Goal: Check status: Check status

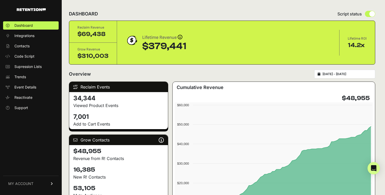
click at [40, 184] on link "MY ACCOUNT" at bounding box center [31, 184] width 56 height 16
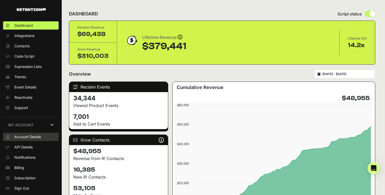
click at [41, 139] on link "Account Details" at bounding box center [31, 137] width 56 height 8
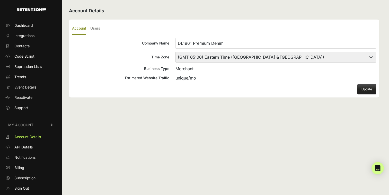
click at [41, 139] on link "Account Details" at bounding box center [31, 137] width 56 height 8
click at [29, 26] on span "Dashboard" at bounding box center [23, 25] width 19 height 5
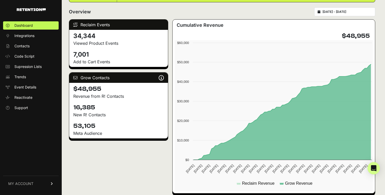
scroll to position [63, 0]
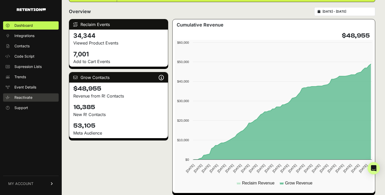
click at [35, 95] on link "Reactivate" at bounding box center [31, 97] width 56 height 8
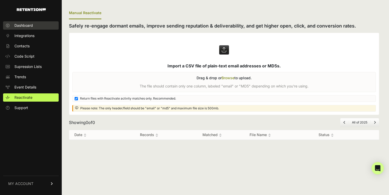
click at [44, 24] on link "Dashboard" at bounding box center [31, 25] width 56 height 8
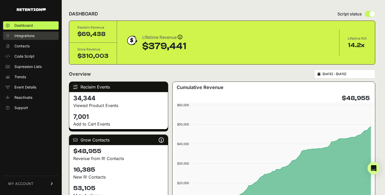
click at [40, 37] on link "Integrations" at bounding box center [31, 36] width 56 height 8
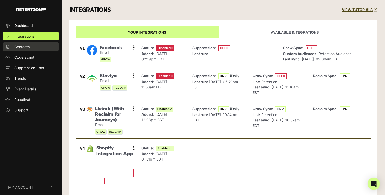
click at [47, 43] on link "Contacts" at bounding box center [31, 46] width 56 height 8
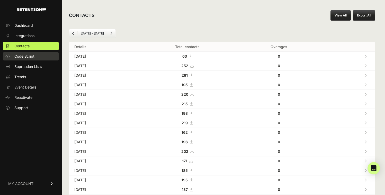
click at [43, 54] on link "Code Script" at bounding box center [31, 56] width 56 height 8
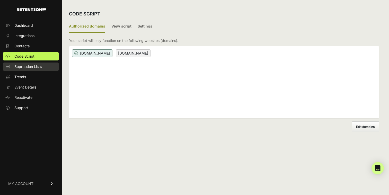
click at [39, 66] on span "Supression Lists" at bounding box center [27, 66] width 27 height 5
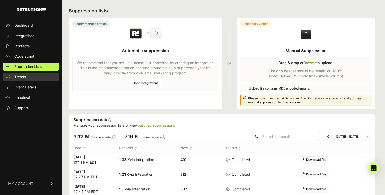
click at [36, 74] on link "Trends" at bounding box center [31, 77] width 56 height 8
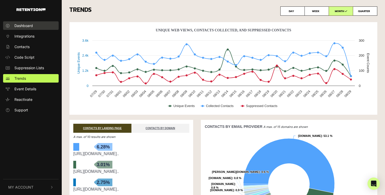
click at [42, 24] on link "Dashboard" at bounding box center [31, 25] width 56 height 8
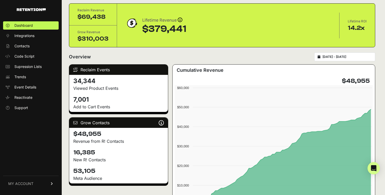
scroll to position [35, 0]
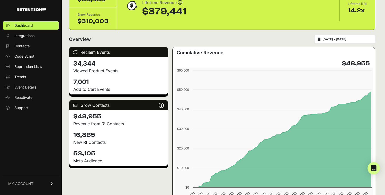
click at [328, 40] on div "[DATE] - [DATE]" at bounding box center [344, 39] width 61 height 9
click at [341, 40] on input "[DATE] - [DATE]" at bounding box center [347, 39] width 49 height 4
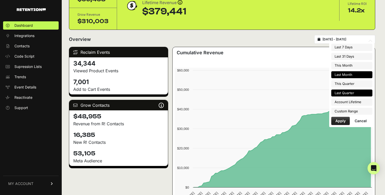
type input "[DATE]"
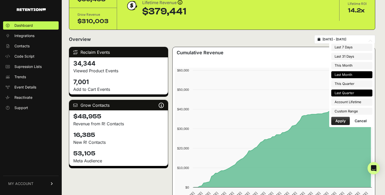
type input "[DATE]"
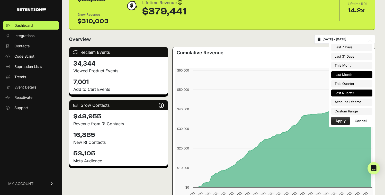
type input "2025-07-01"
type input "2025-07-31"
type input "[DATE]"
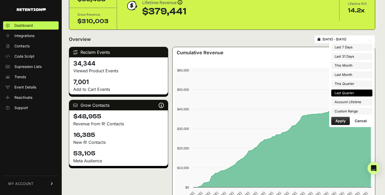
type input "[DATE]"
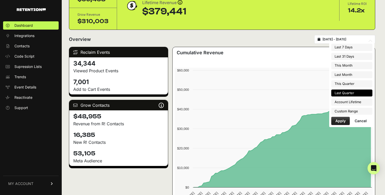
type input "[DATE]"
click at [343, 111] on li "Custom Range" at bounding box center [351, 111] width 41 height 7
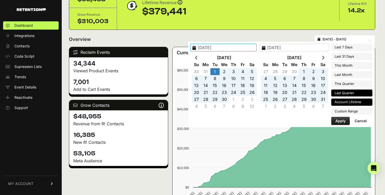
type input "[DATE]"
click at [348, 102] on li "Account Lifetime" at bounding box center [351, 102] width 41 height 7
type input "[DATE] - [DATE]"
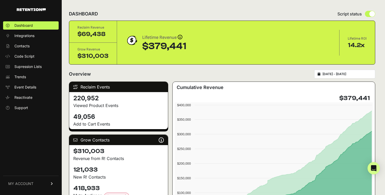
type input "[DATE]"
type input "2025-08-29"
click at [347, 75] on input "[DATE] - [DATE]" at bounding box center [347, 74] width 49 height 4
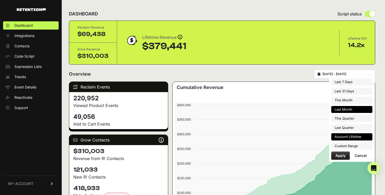
type input "2025-08-01"
type input "2025-08-31"
type input "[DATE]"
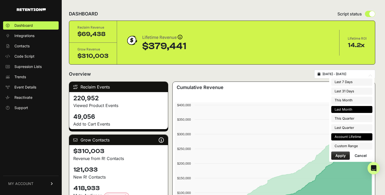
type input "[DATE]"
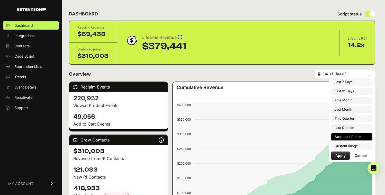
type input "[DATE]"
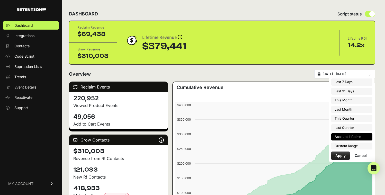
type input "[DATE]"
click at [338, 143] on li "Custom Range" at bounding box center [351, 146] width 41 height 7
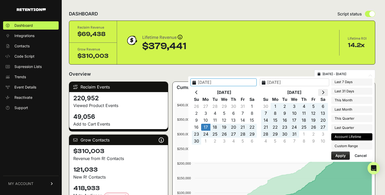
click at [326, 91] on th at bounding box center [323, 92] width 10 height 7
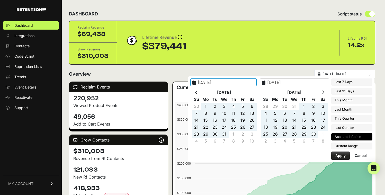
click at [326, 91] on th at bounding box center [323, 92] width 10 height 7
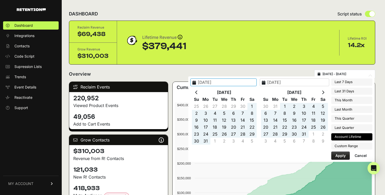
click at [326, 91] on th at bounding box center [323, 92] width 10 height 7
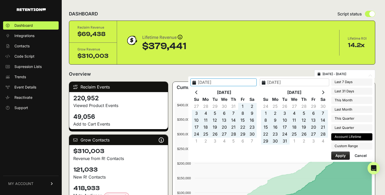
click at [326, 91] on th at bounding box center [323, 92] width 10 height 7
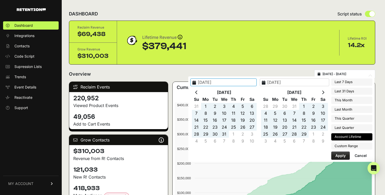
click at [326, 91] on th at bounding box center [323, 92] width 10 height 7
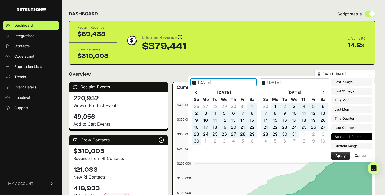
click at [326, 91] on th at bounding box center [323, 92] width 10 height 7
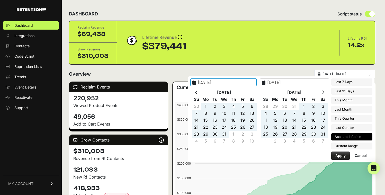
click at [326, 91] on th at bounding box center [323, 92] width 10 height 7
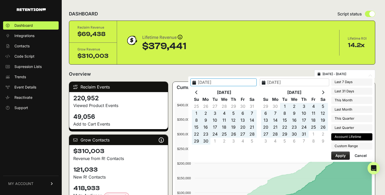
click at [326, 91] on th at bounding box center [323, 92] width 10 height 7
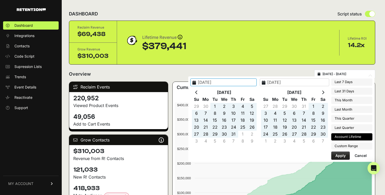
click at [326, 91] on th at bounding box center [323, 92] width 10 height 7
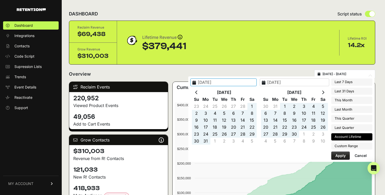
click at [326, 91] on th at bounding box center [323, 92] width 10 height 7
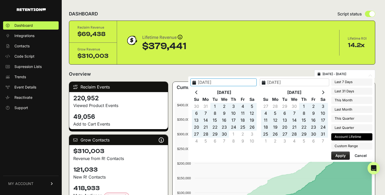
click at [326, 91] on th at bounding box center [323, 92] width 10 height 7
click at [201, 91] on th at bounding box center [196, 92] width 9 height 7
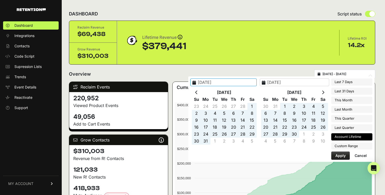
click at [201, 91] on th at bounding box center [196, 92] width 9 height 7
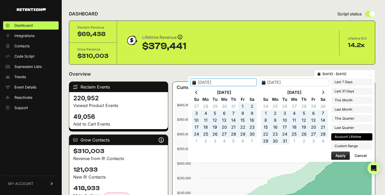
click at [201, 91] on th at bounding box center [196, 92] width 9 height 7
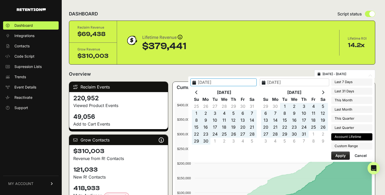
click at [239, 84] on input "2023-04-17" at bounding box center [223, 82] width 66 height 8
click at [300, 81] on input "2025-08-29" at bounding box center [294, 82] width 69 height 8
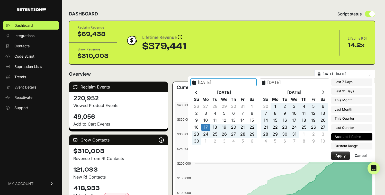
click at [325, 92] on icon at bounding box center [323, 92] width 3 height 4
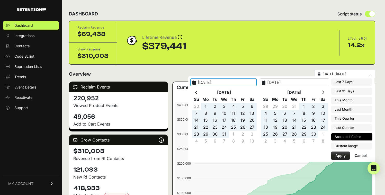
click at [325, 92] on icon at bounding box center [323, 92] width 3 height 4
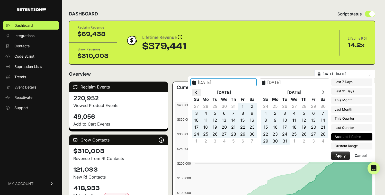
click at [201, 94] on th at bounding box center [196, 92] width 9 height 7
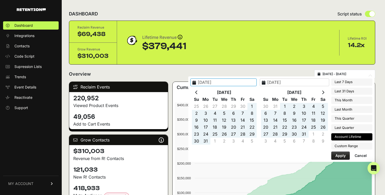
click at [201, 94] on th at bounding box center [196, 92] width 9 height 7
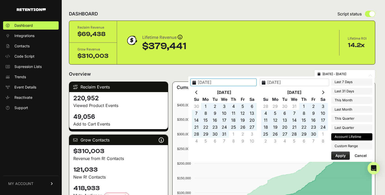
click at [201, 94] on th at bounding box center [196, 92] width 9 height 7
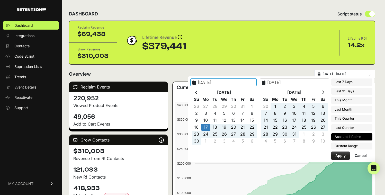
type input "2023-04-17"
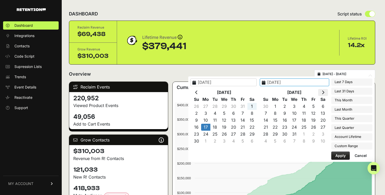
click at [325, 92] on icon at bounding box center [323, 92] width 3 height 4
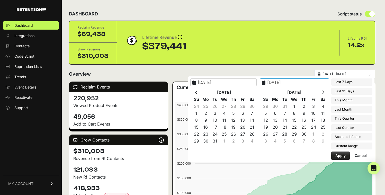
click at [325, 92] on icon at bounding box center [323, 92] width 3 height 4
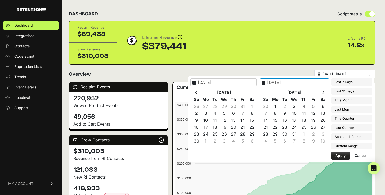
click at [325, 92] on icon at bounding box center [323, 92] width 3 height 4
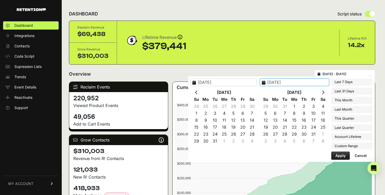
click at [325, 92] on icon at bounding box center [323, 92] width 3 height 4
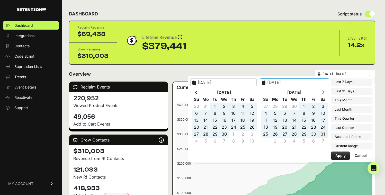
type input "2025-05-31"
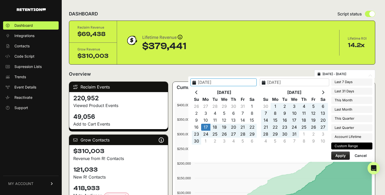
type input "2023-04-17"
click at [341, 155] on button "Apply" at bounding box center [340, 156] width 19 height 8
type input "2023-04-17 - 2025-05-31"
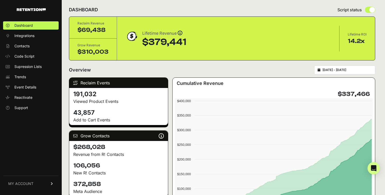
scroll to position [5, 0]
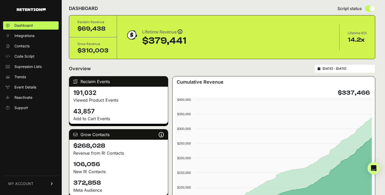
click at [342, 72] on div "2023-04-17 - 2025-05-31" at bounding box center [344, 68] width 61 height 9
type input "[DATE]"
type input "2025-05-31"
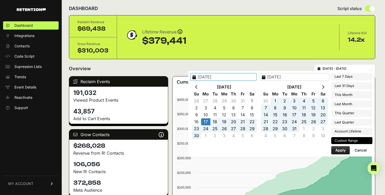
click at [344, 70] on input "2023-04-17 - 2025-05-31" at bounding box center [347, 69] width 49 height 4
click at [324, 86] on icon at bounding box center [323, 87] width 3 height 4
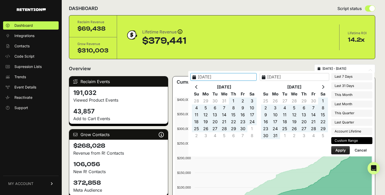
click at [324, 86] on icon at bounding box center [323, 87] width 3 height 4
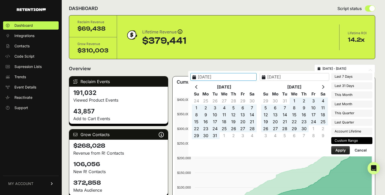
click at [324, 86] on icon at bounding box center [323, 87] width 3 height 4
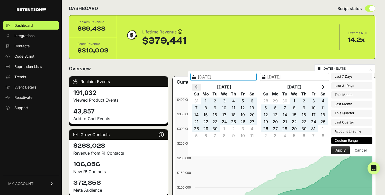
click at [201, 86] on th at bounding box center [196, 87] width 9 height 7
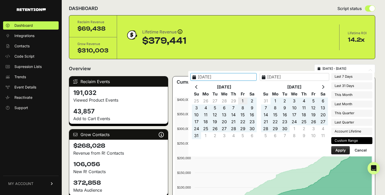
type input "[DATE]"
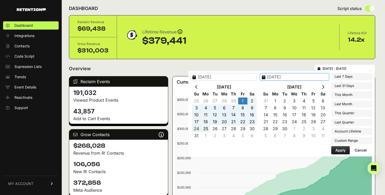
type input "[DATE]"
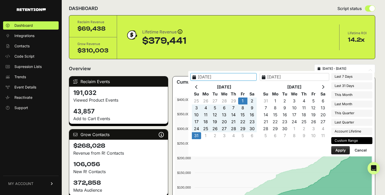
type input "2024-03-01"
click at [337, 149] on button "Apply" at bounding box center [340, 150] width 19 height 8
type input "2024-03-01 - 2024-03-31"
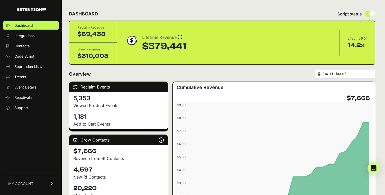
type input "[DATE]"
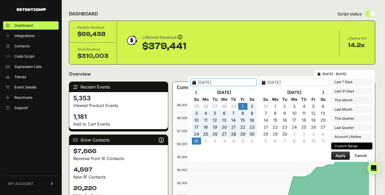
click at [330, 73] on input "[DATE] - [DATE]" at bounding box center [347, 74] width 49 height 4
type input "[DATE]"
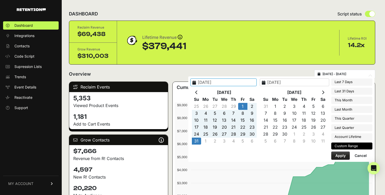
type input "[DATE]"
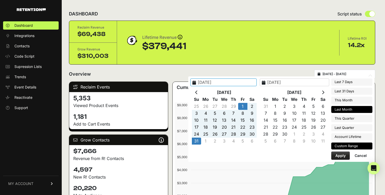
type input "[DATE]"
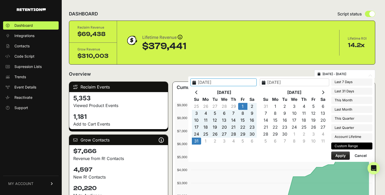
type input "[DATE]"
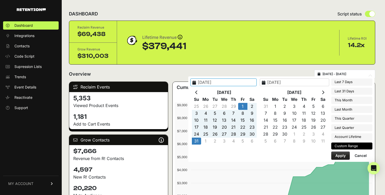
type input "[DATE]"
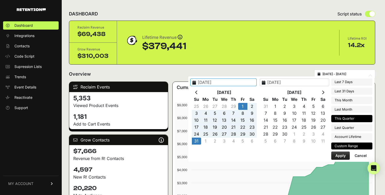
type input "[DATE]"
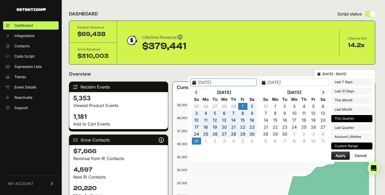
type input "[DATE]"
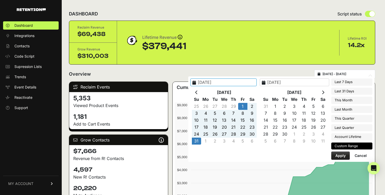
type input "[DATE]"
type input "2024-03-01"
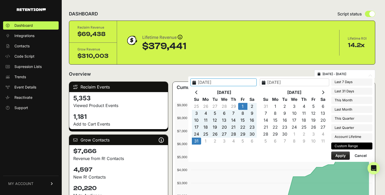
type input "2024-03-31"
type input "[DATE]"
type input "2024-03-01"
type input "2024-03-31"
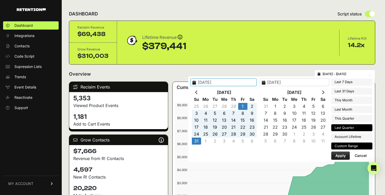
type input "[DATE]"
type input "2024-03-01"
type input "2024-03-31"
type input "[DATE]"
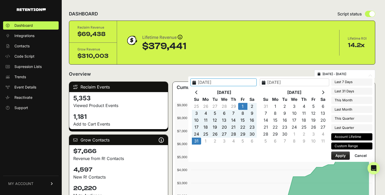
type input "[DATE]"
click at [344, 134] on li "Account Lifetime" at bounding box center [351, 136] width 41 height 7
type input "[DATE] - [DATE]"
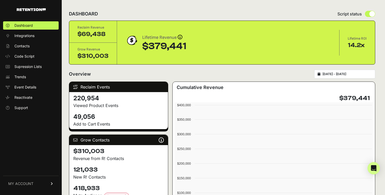
type input "[DATE]"
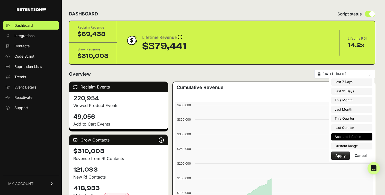
click at [344, 76] on input "[DATE] - [DATE]" at bounding box center [347, 74] width 49 height 4
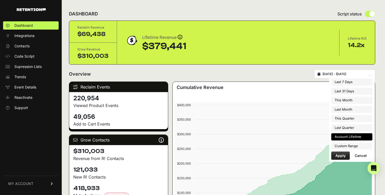
type input "[DATE]"
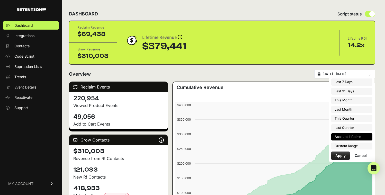
type input "[DATE]"
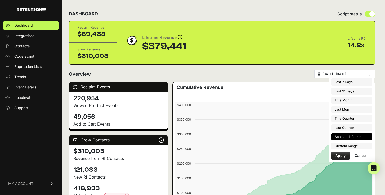
type input "[DATE]"
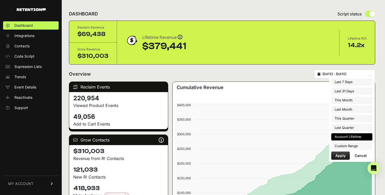
type input "2025-08-29"
click at [342, 146] on li "Custom Range" at bounding box center [351, 146] width 41 height 7
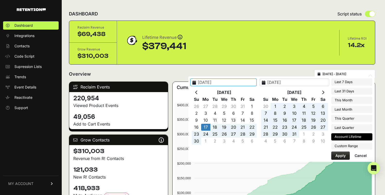
type input "2023-04-17"
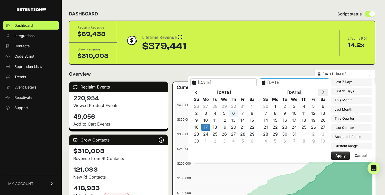
click at [326, 90] on th at bounding box center [323, 92] width 10 height 7
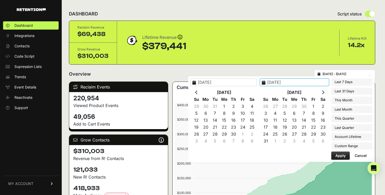
click at [326, 90] on th at bounding box center [323, 92] width 10 height 7
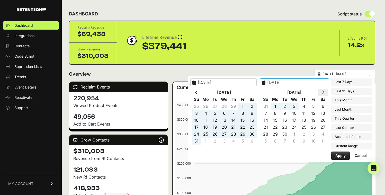
click at [325, 91] on icon at bounding box center [323, 92] width 3 height 4
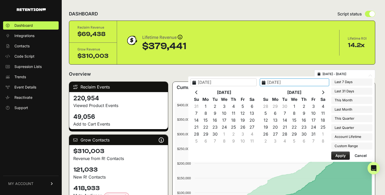
click at [325, 91] on icon at bounding box center [323, 92] width 3 height 4
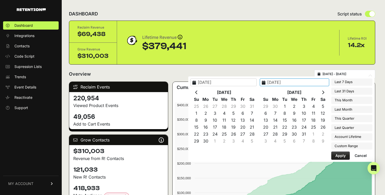
click at [325, 91] on icon at bounding box center [323, 92] width 3 height 4
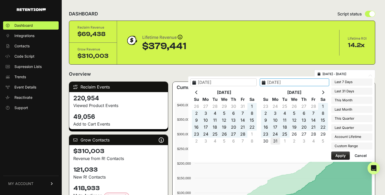
type input "2025-03-31"
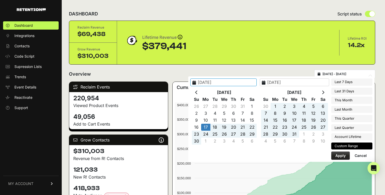
type input "2023-04-17"
click at [349, 155] on button "Apply" at bounding box center [340, 156] width 19 height 8
type input "[DATE] - [DATE]"
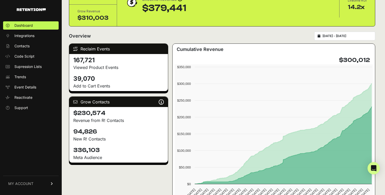
scroll to position [39, 0]
